Goal: Transaction & Acquisition: Download file/media

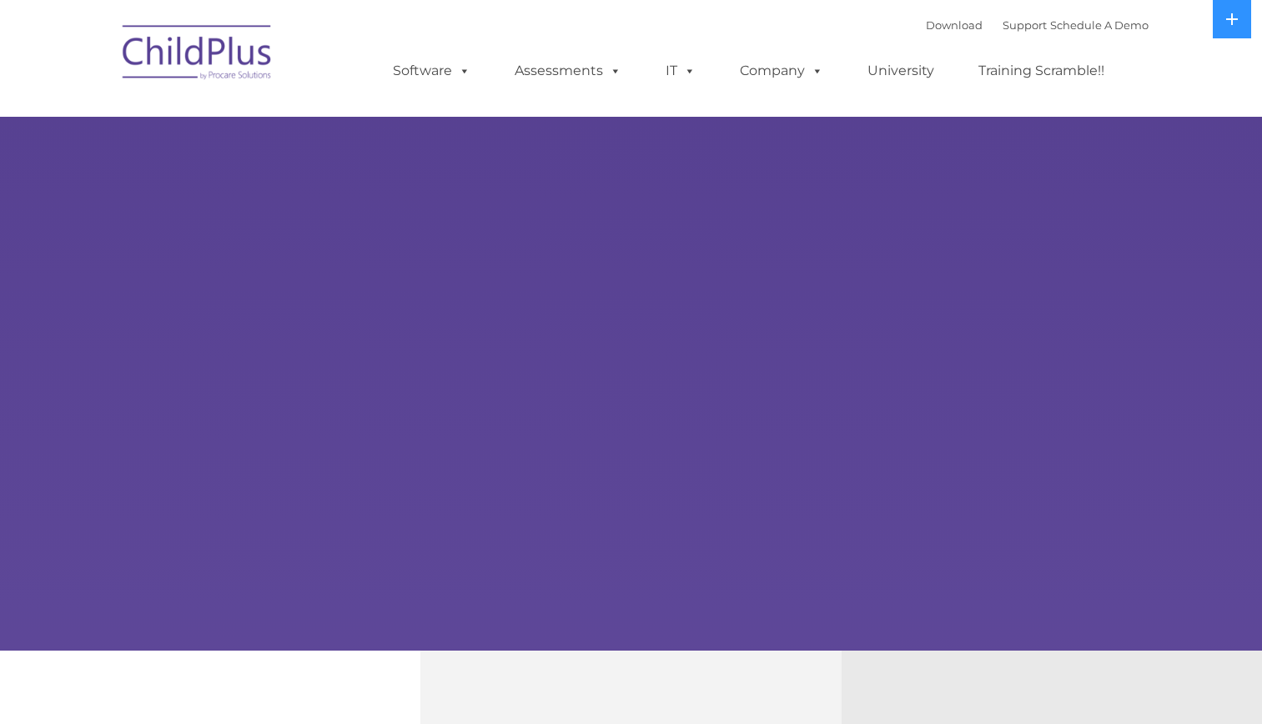
select select "MEDIUM"
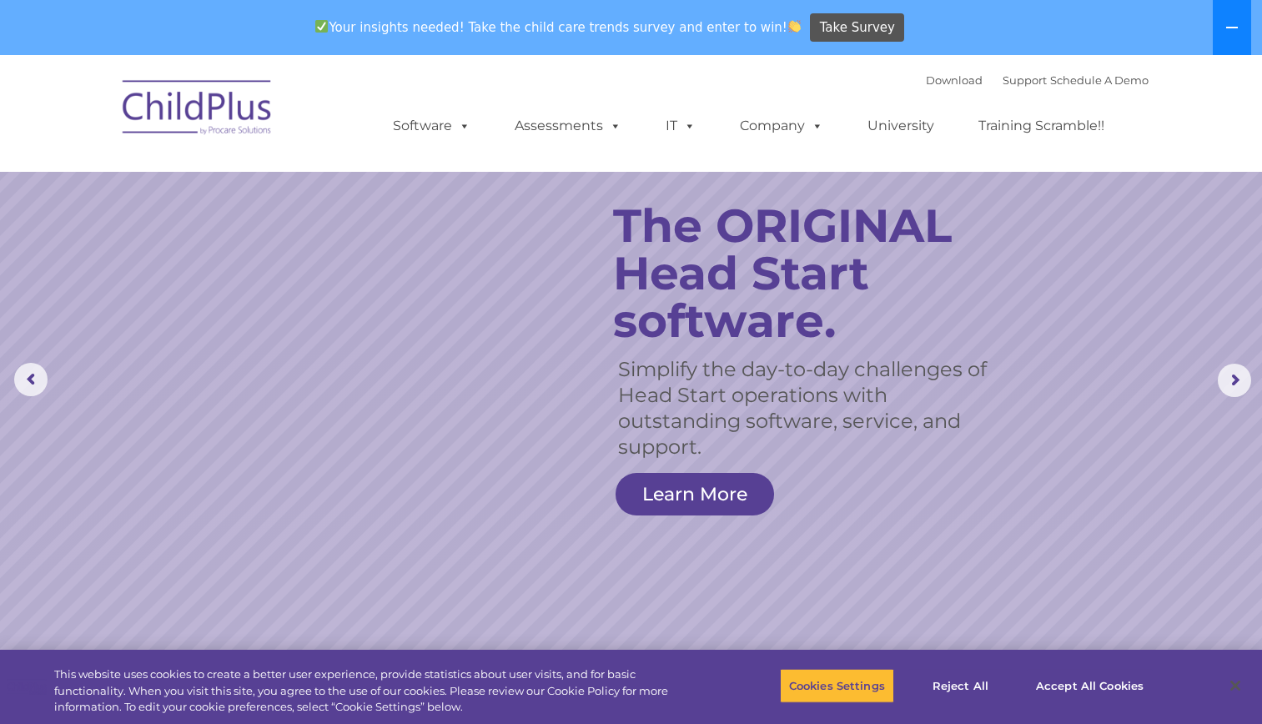
click at [1241, 34] on button at bounding box center [1232, 27] width 38 height 55
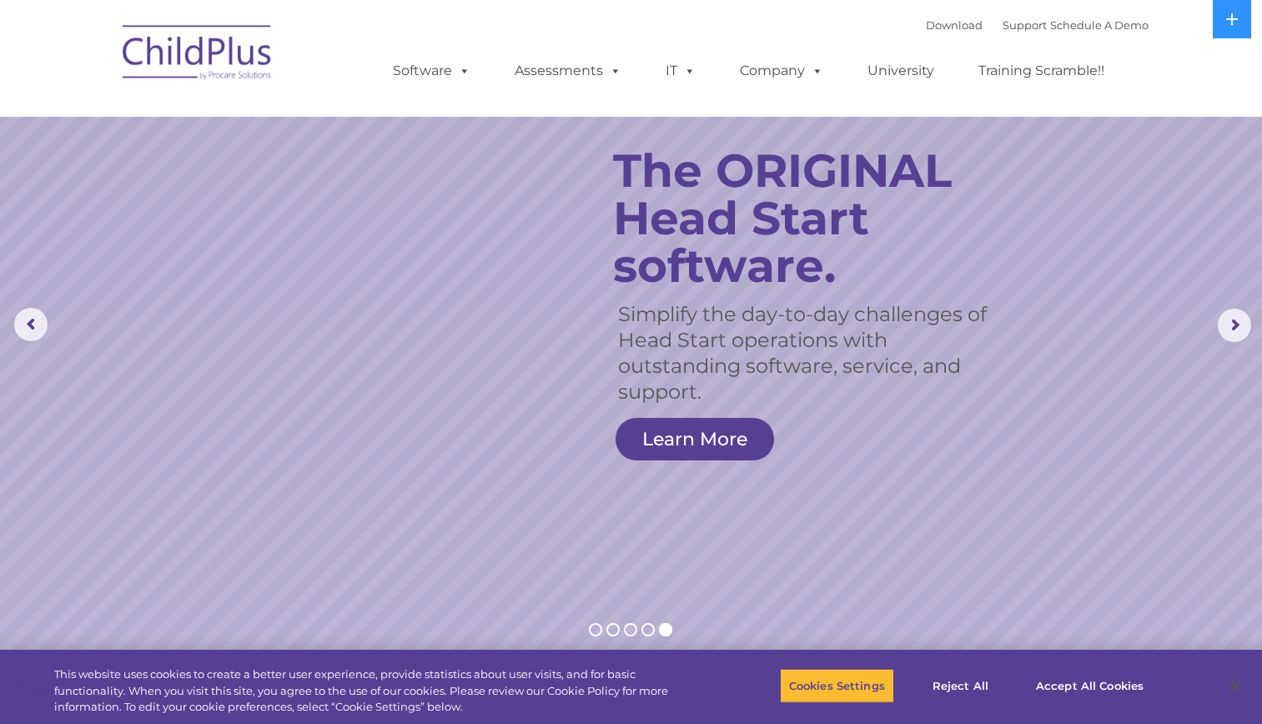
click at [208, 53] on img at bounding box center [197, 54] width 167 height 83
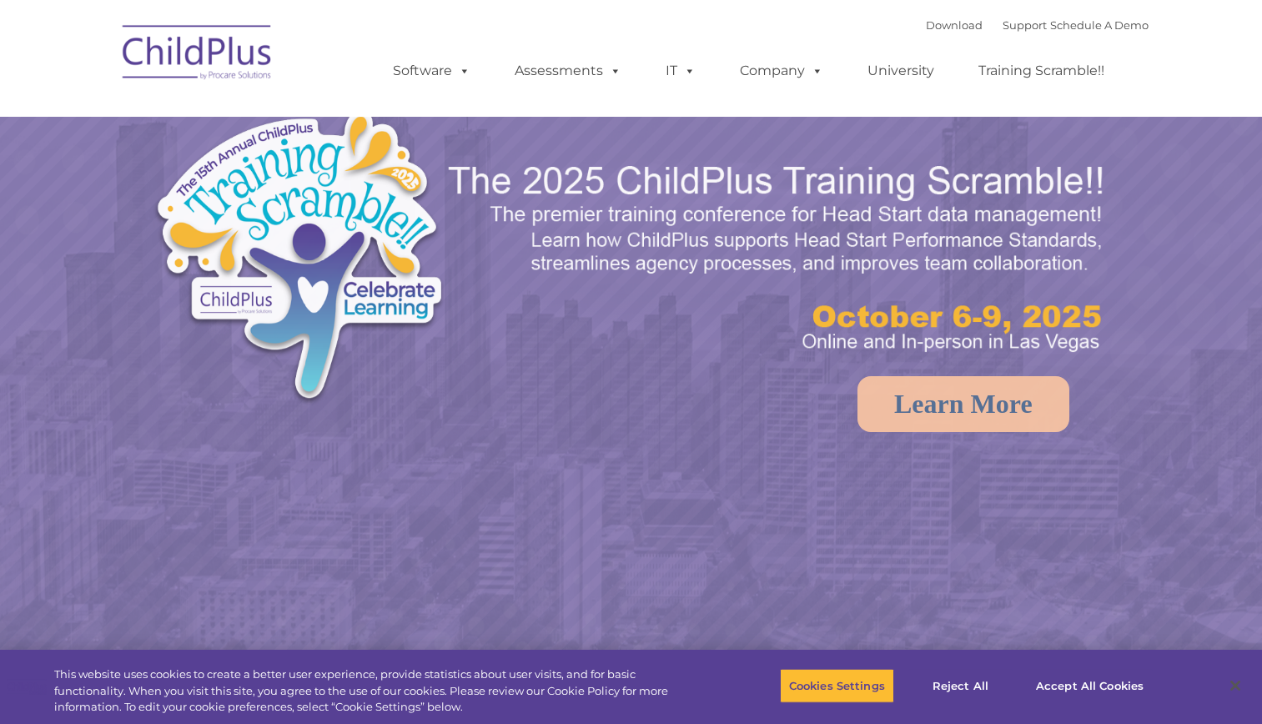
select select "MEDIUM"
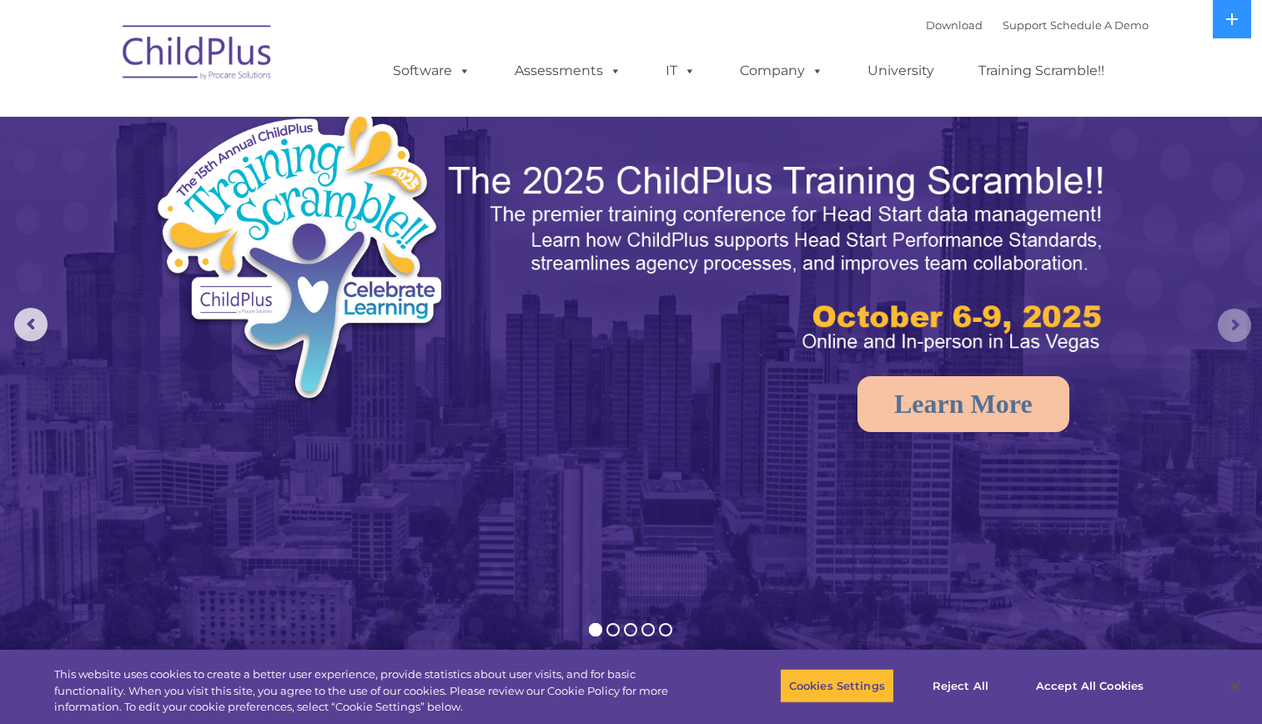
click at [1235, 333] on rs-arrow at bounding box center [1234, 325] width 33 height 33
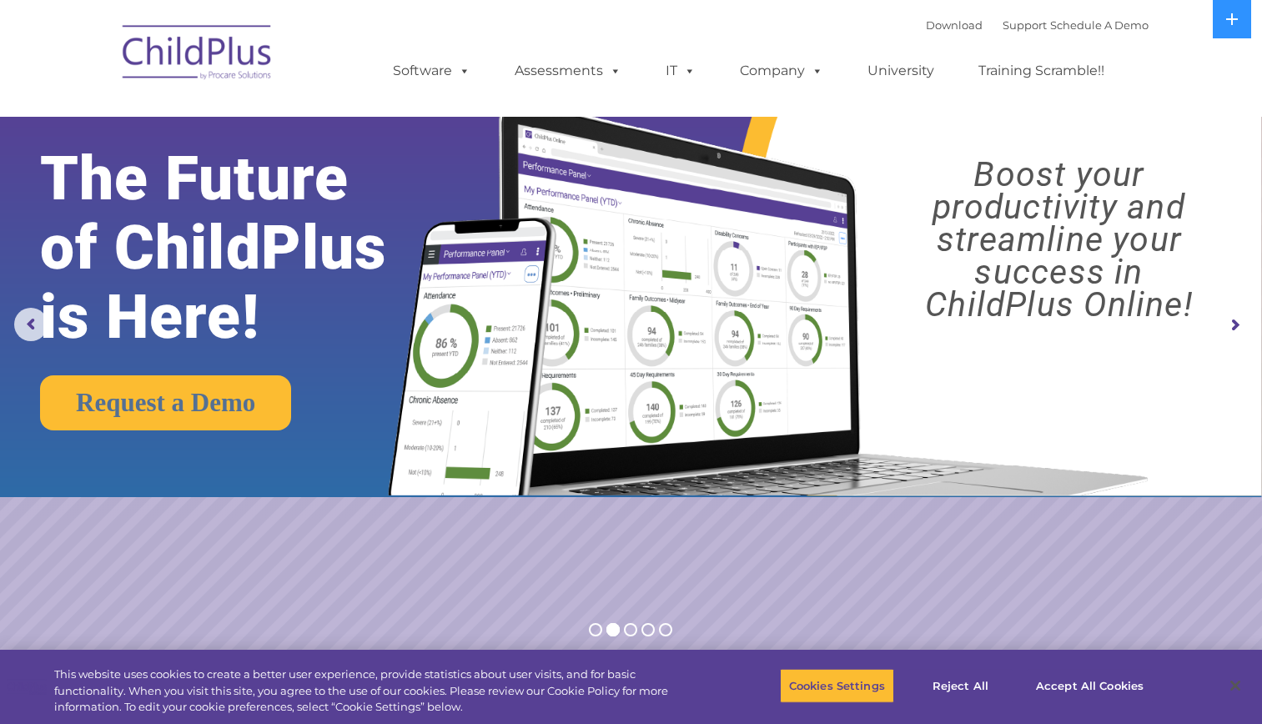
click at [1235, 333] on rs-arrow at bounding box center [1234, 325] width 33 height 33
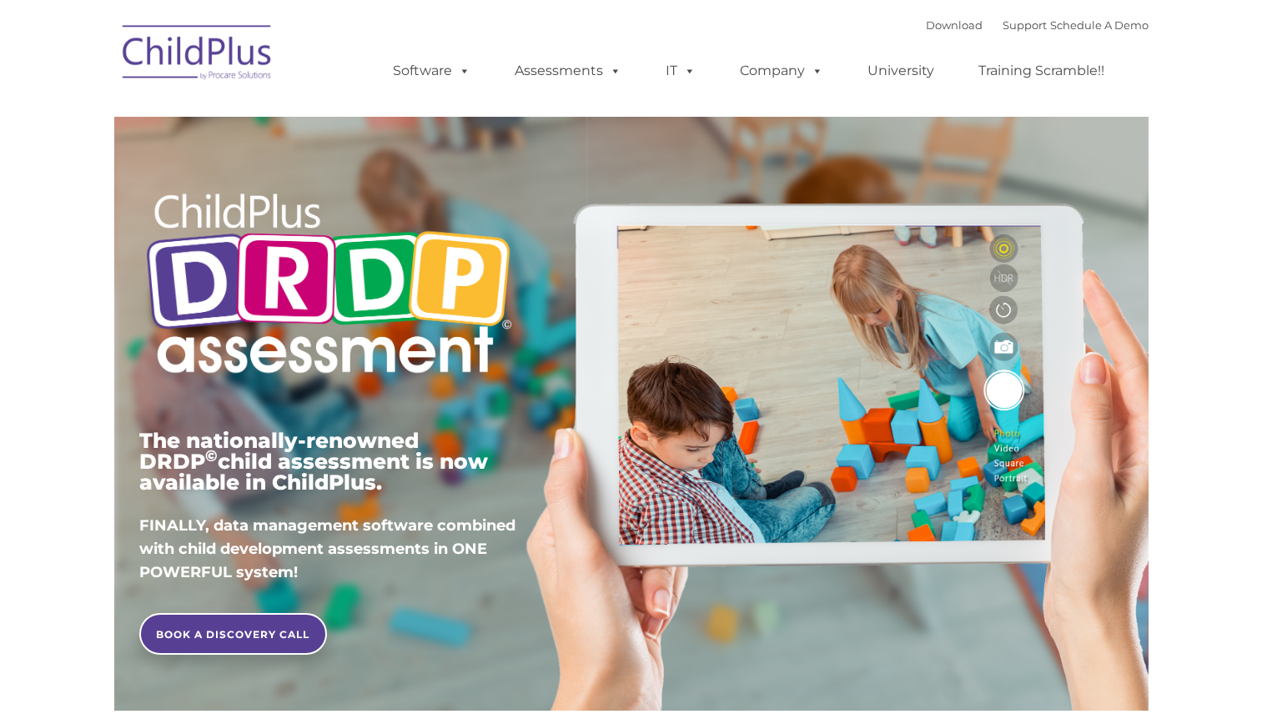
type input ""
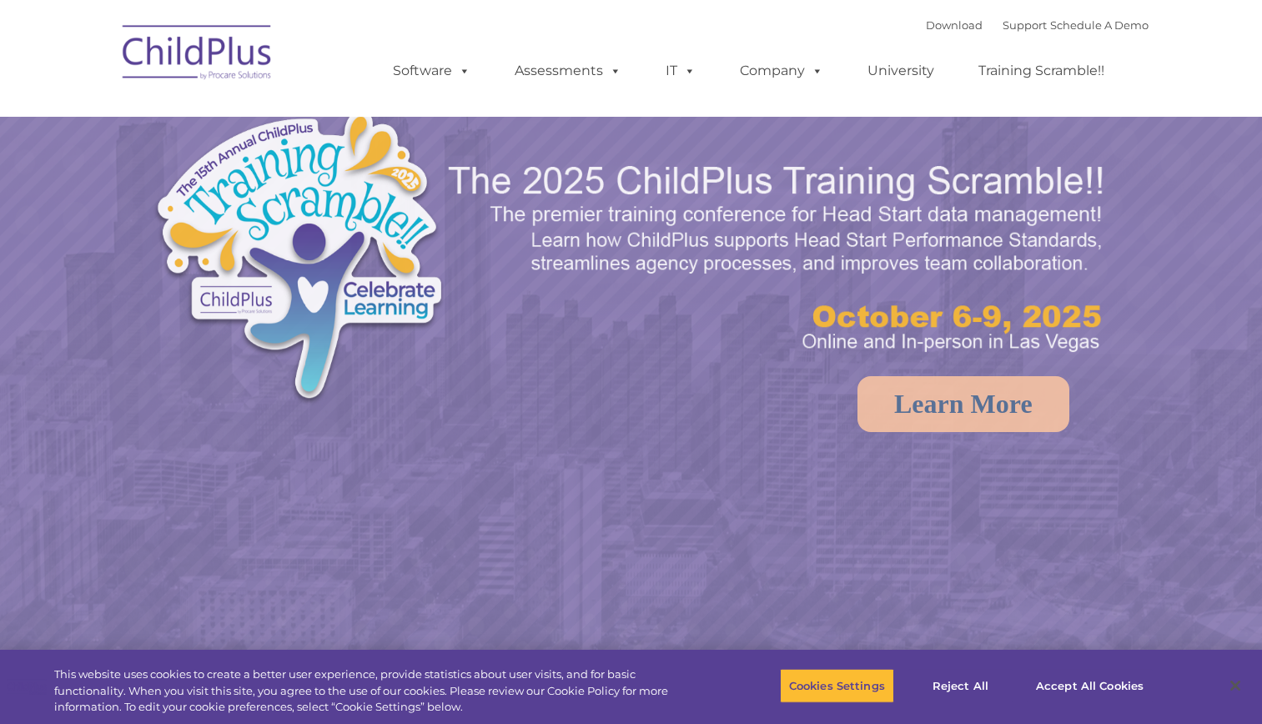
select select "MEDIUM"
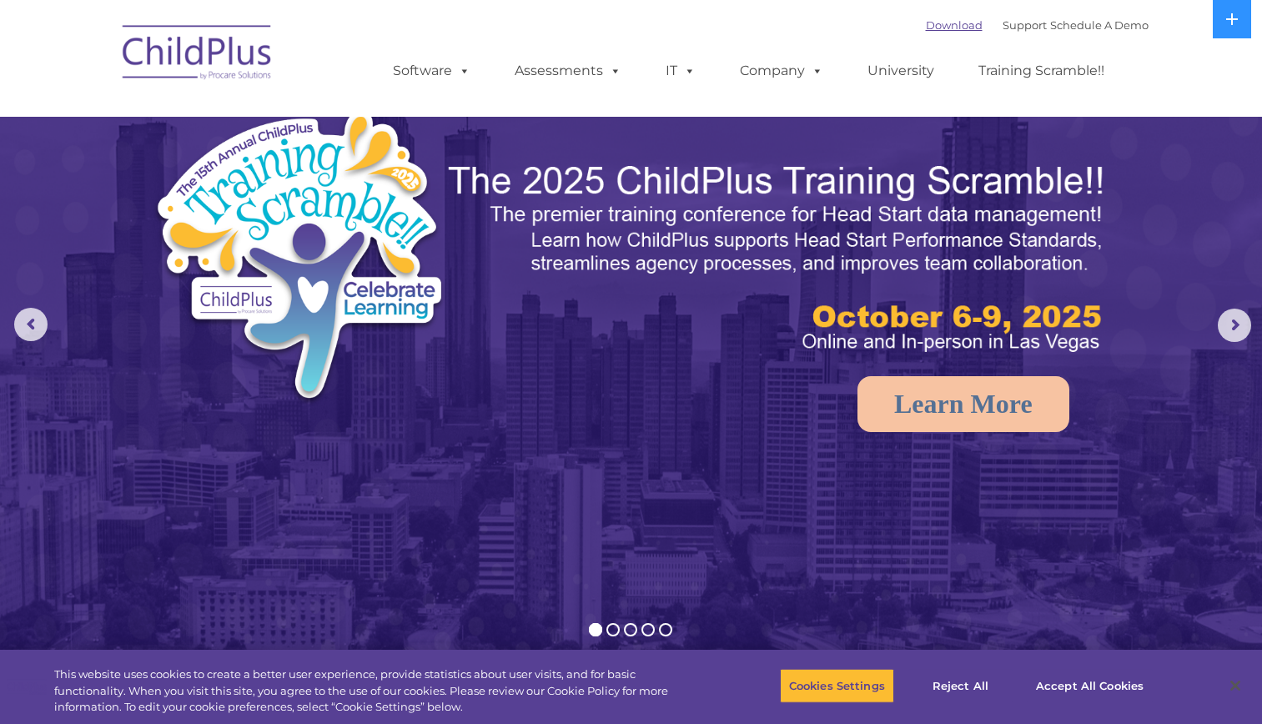
click at [926, 31] on link "Download" at bounding box center [954, 24] width 57 height 13
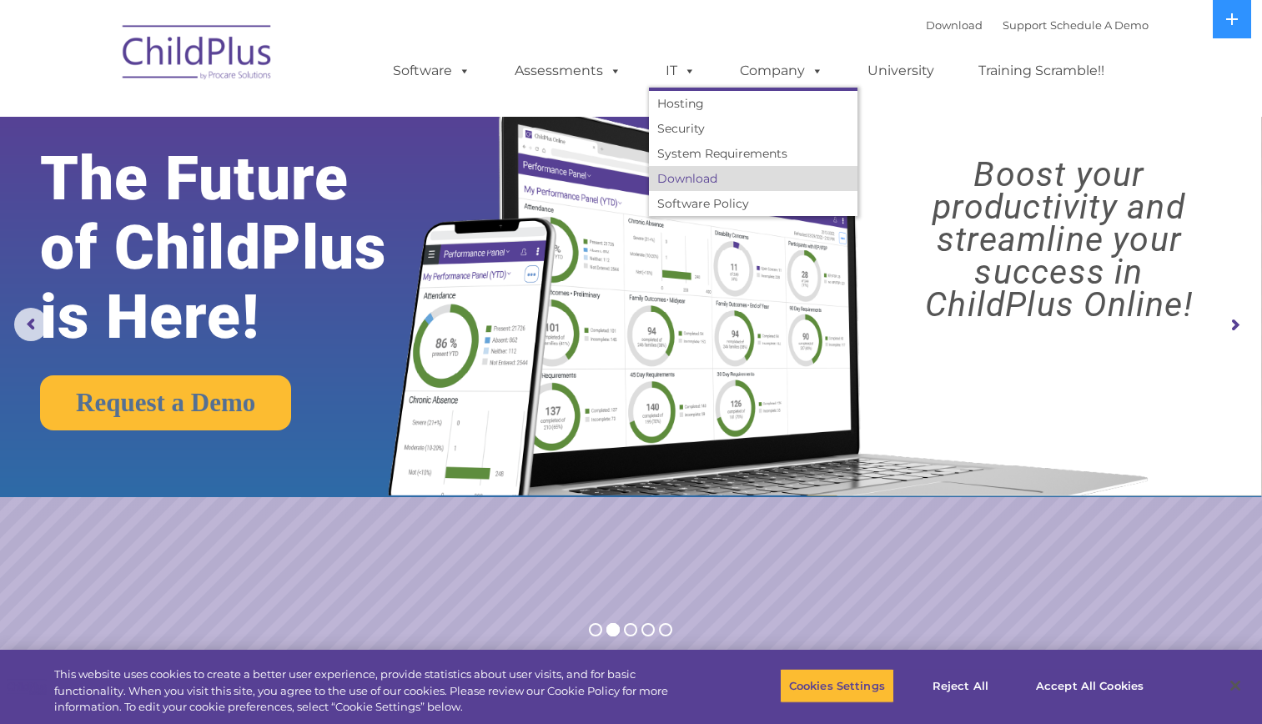
click at [671, 179] on link "Download" at bounding box center [753, 178] width 209 height 25
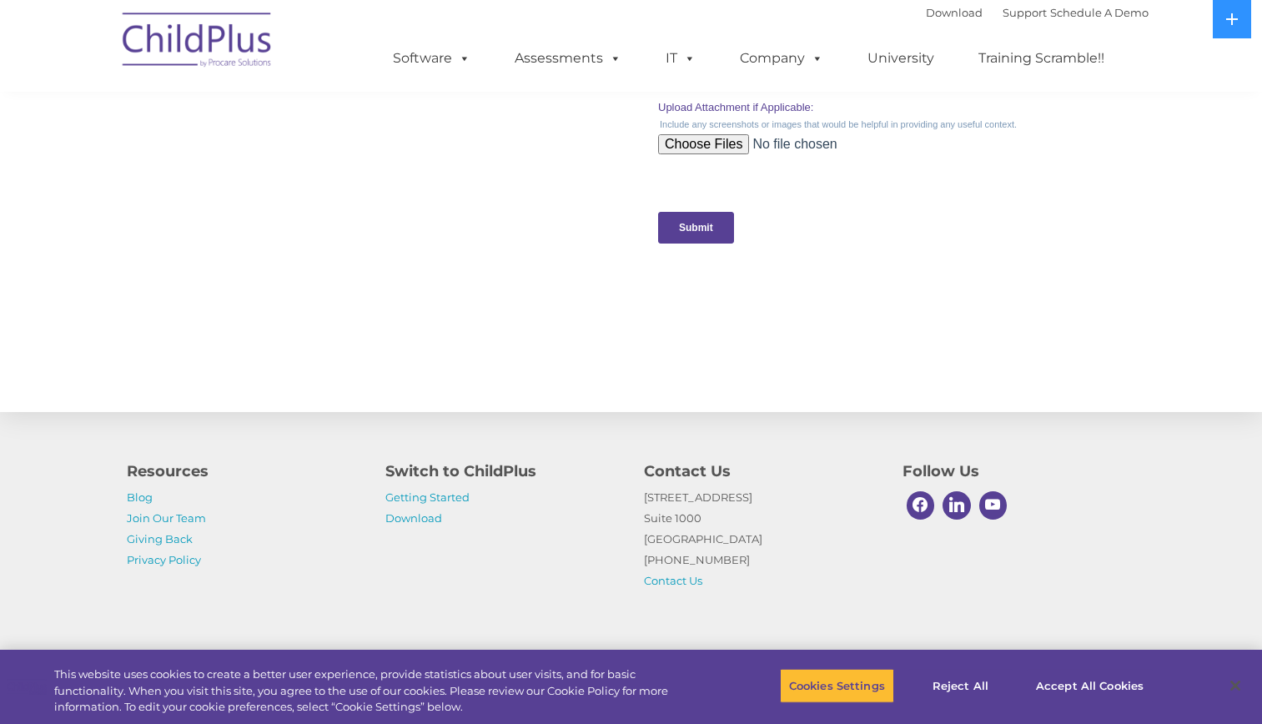
scroll to position [1718, 0]
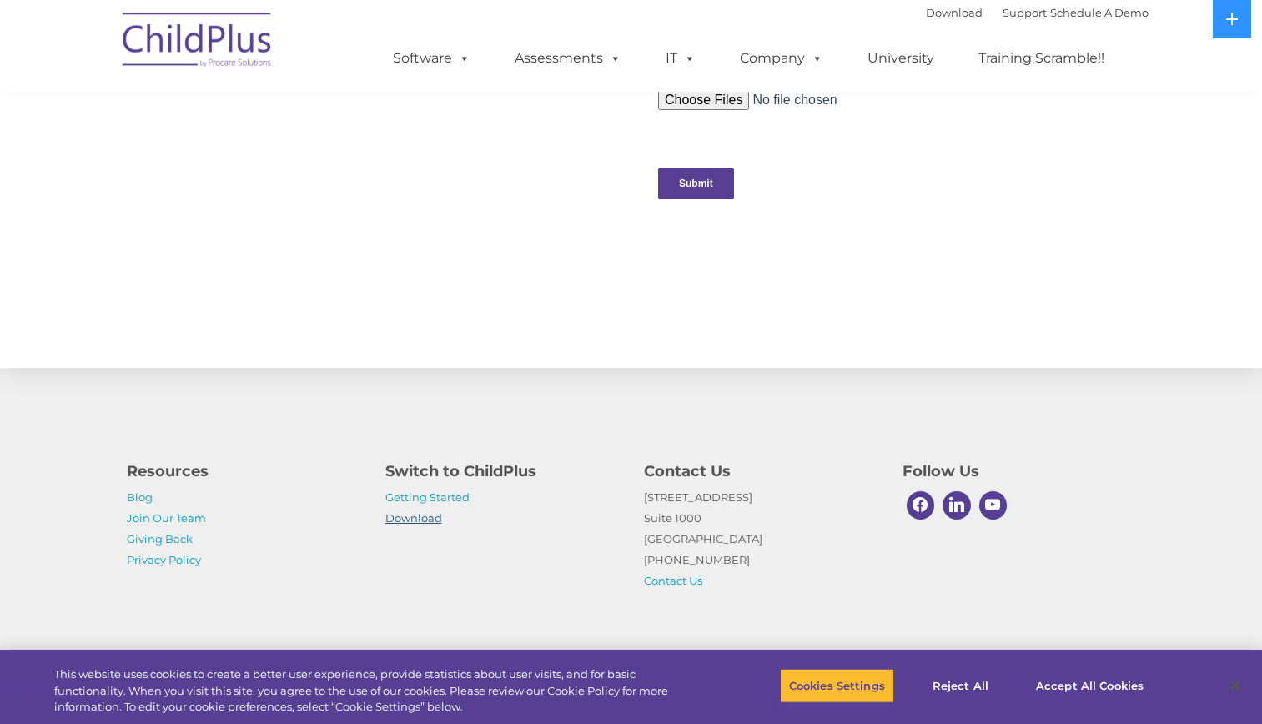
click at [409, 524] on link "Download" at bounding box center [413, 517] width 57 height 13
